Goal: Information Seeking & Learning: Find specific page/section

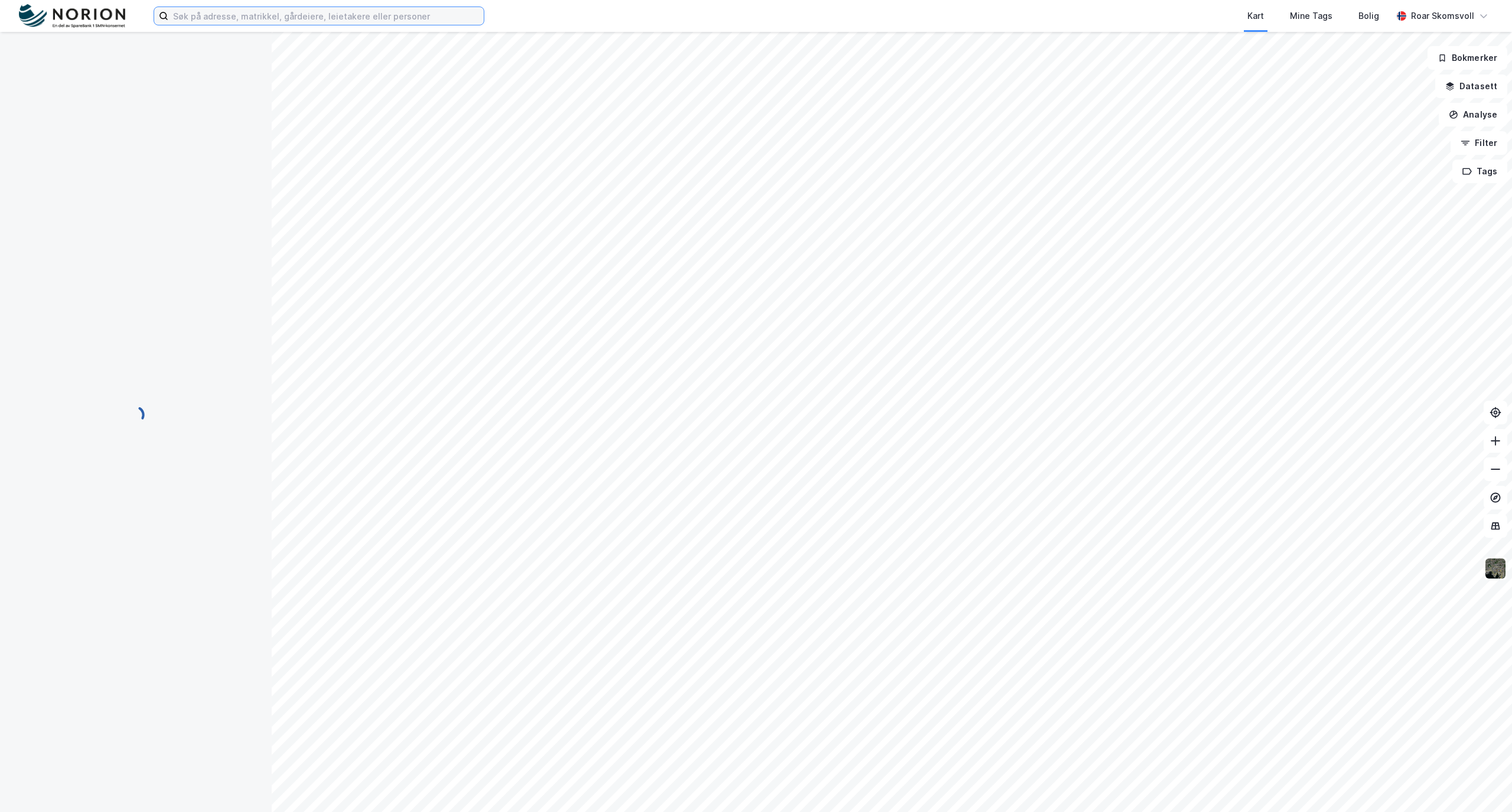
click at [255, 14] on input at bounding box center [326, 16] width 316 height 18
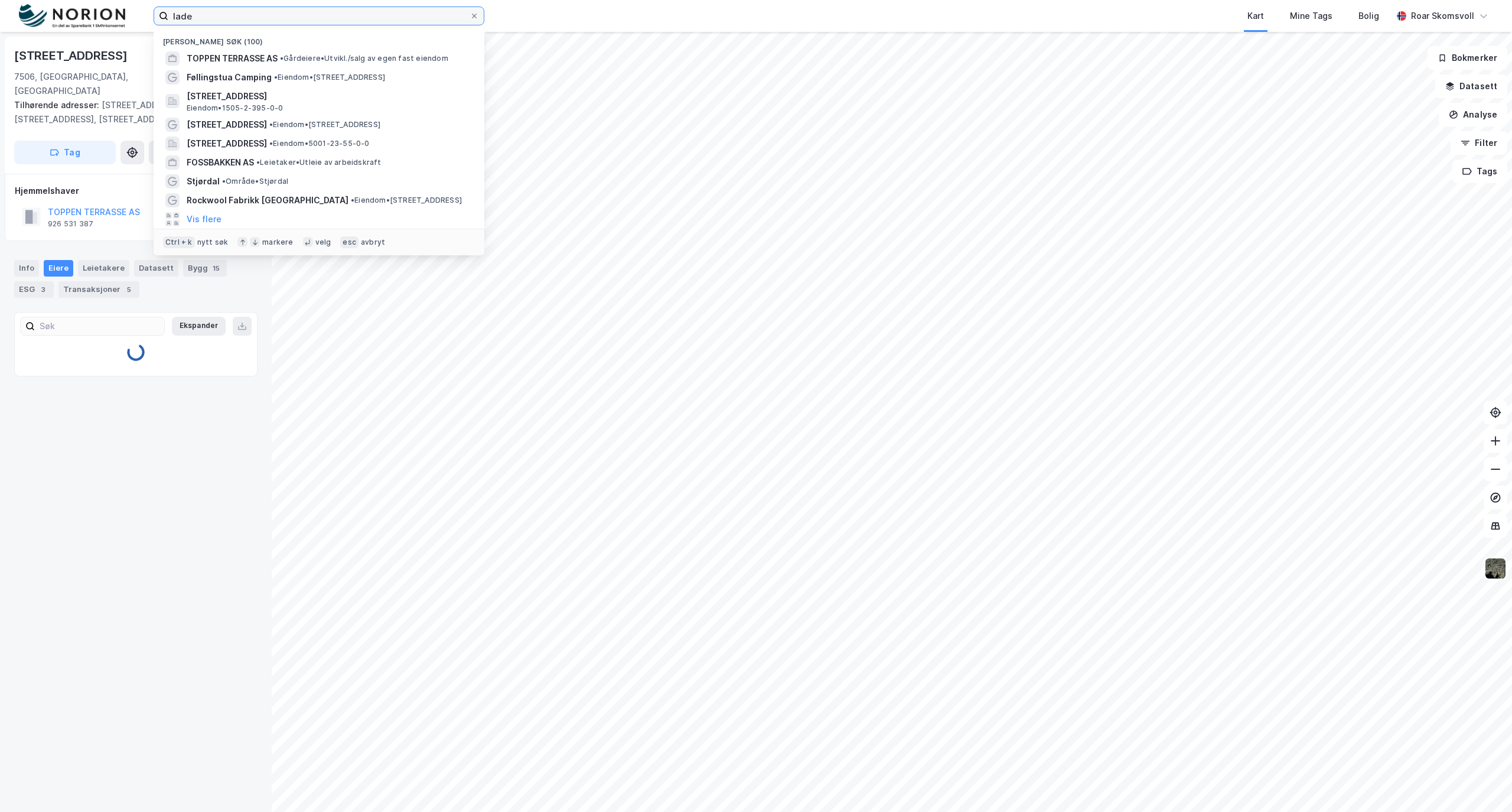
type input "lade"
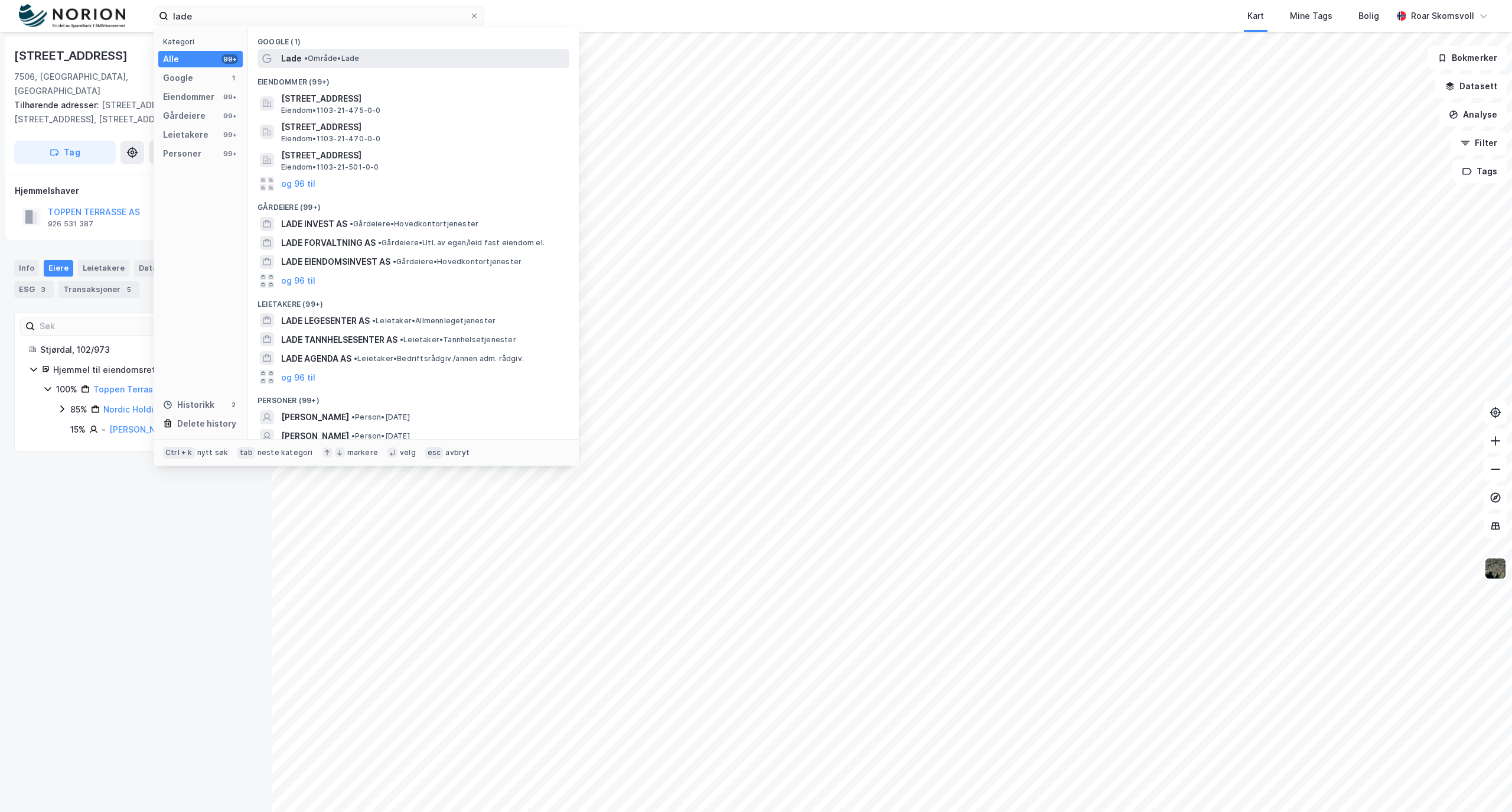
click at [305, 56] on span "•" at bounding box center [306, 58] width 3 height 9
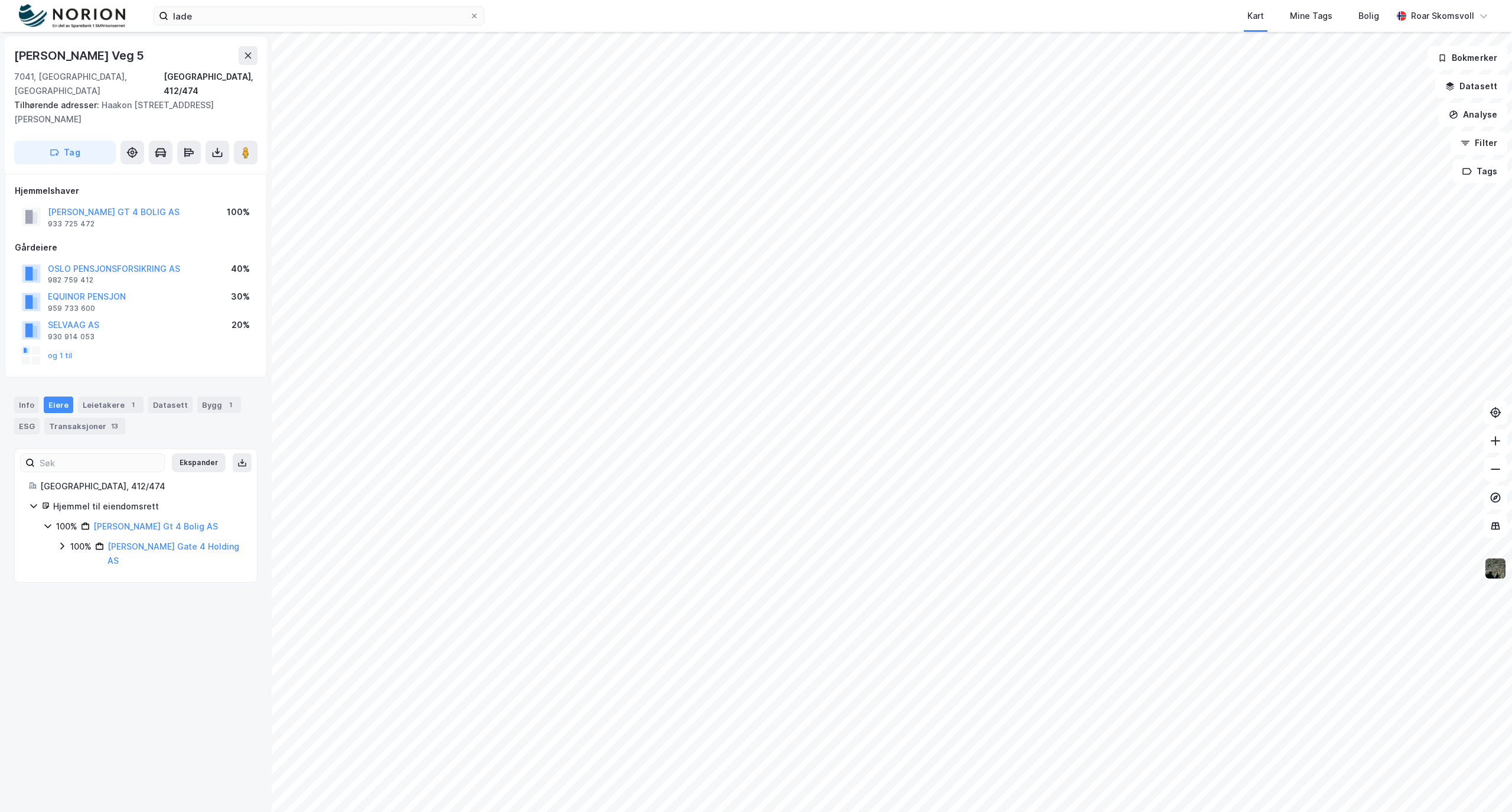
click at [64, 541] on icon at bounding box center [62, 546] width 9 height 9
click at [74, 576] on icon at bounding box center [76, 581] width 9 height 9
